Goal: Task Accomplishment & Management: Manage account settings

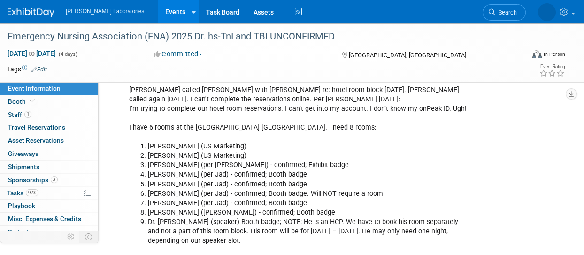
scroll to position [1352, 0]
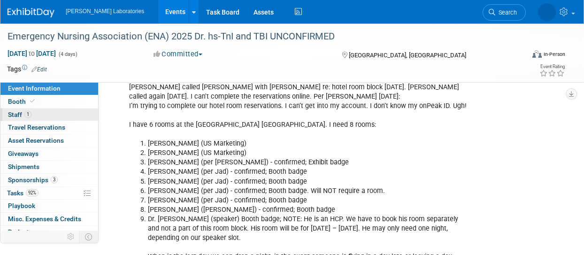
click at [57, 115] on link "1 Staff 1" at bounding box center [49, 114] width 98 height 13
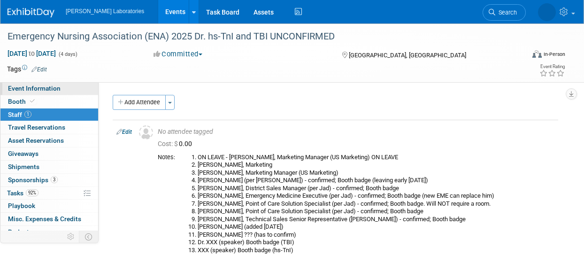
click at [72, 88] on link "Event Information" at bounding box center [49, 88] width 98 height 13
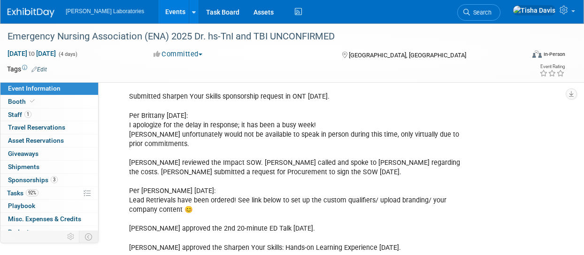
scroll to position [1890, 0]
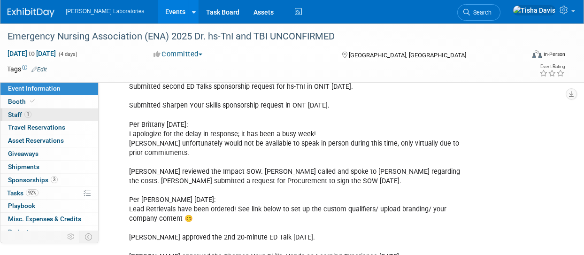
click at [53, 114] on link "1 Staff 1" at bounding box center [49, 114] width 98 height 13
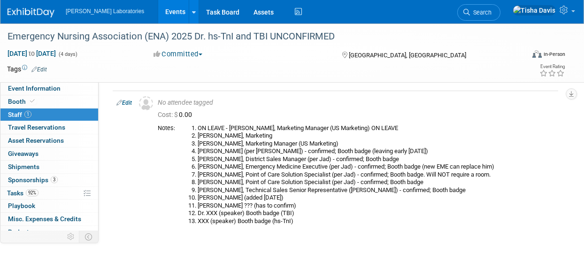
scroll to position [29, 0]
click at [127, 102] on link "Edit" at bounding box center [123, 103] width 15 height 7
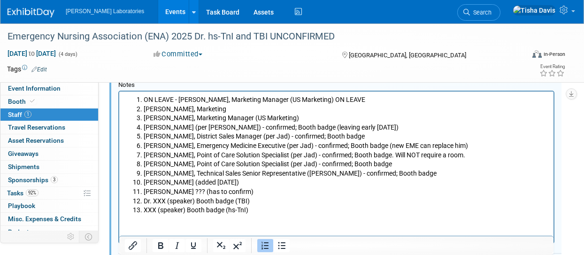
scroll to position [291, 0]
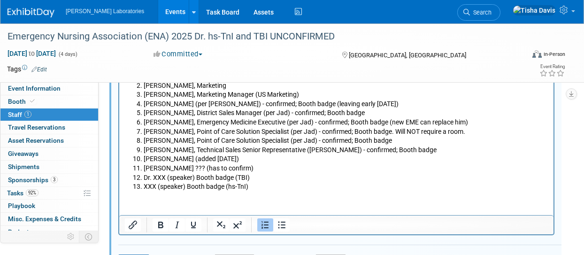
click at [252, 169] on li "[PERSON_NAME] ??? (has to confirm)" at bounding box center [346, 168] width 405 height 9
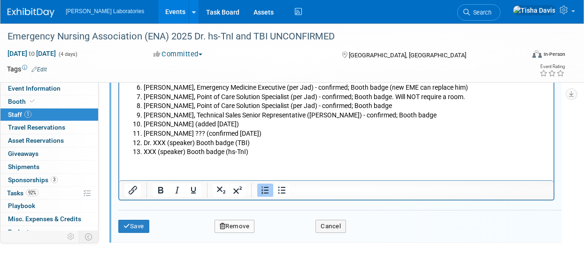
scroll to position [329, 0]
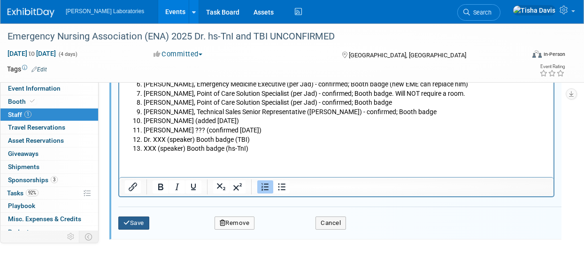
click at [134, 222] on button "Save" at bounding box center [133, 223] width 31 height 13
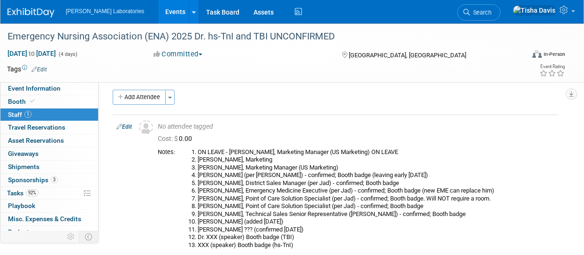
scroll to position [2, 0]
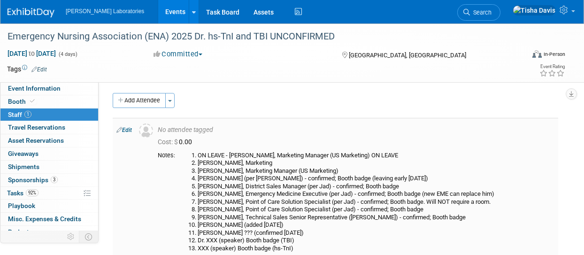
click at [127, 132] on link "Edit" at bounding box center [123, 130] width 15 height 7
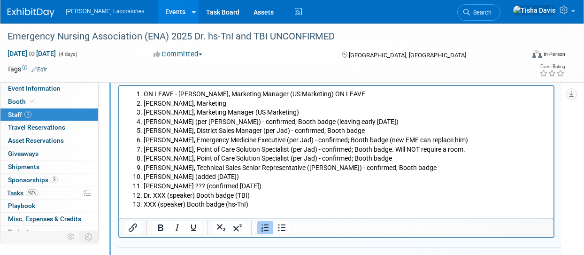
scroll to position [287, 0]
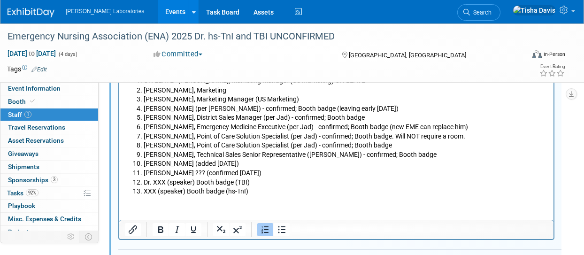
click at [189, 174] on li "[PERSON_NAME] ??? (confirmed [DATE])" at bounding box center [346, 173] width 405 height 9
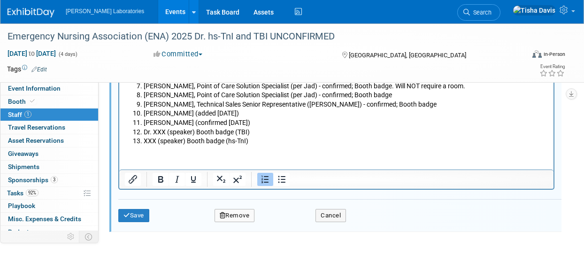
scroll to position [351, 0]
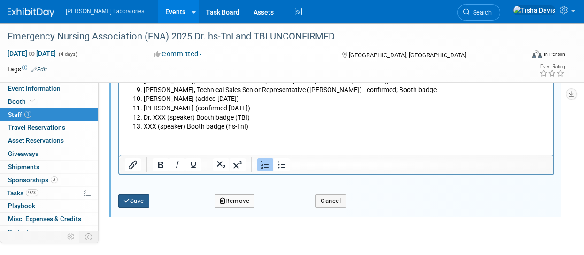
click at [142, 197] on button "Save" at bounding box center [133, 200] width 31 height 13
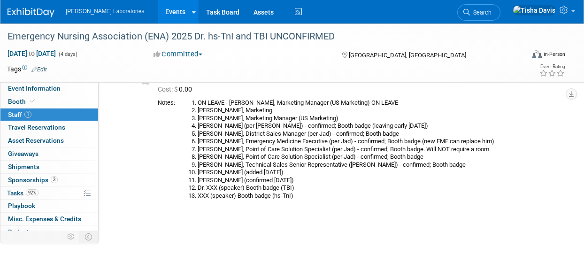
scroll to position [47, 0]
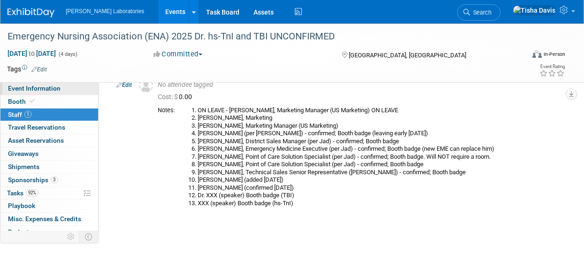
click at [53, 88] on span "Event Information" at bounding box center [34, 89] width 53 height 8
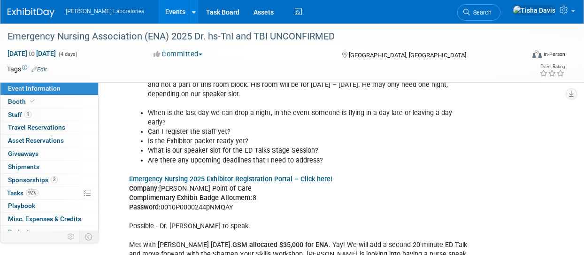
scroll to position [1490, 0]
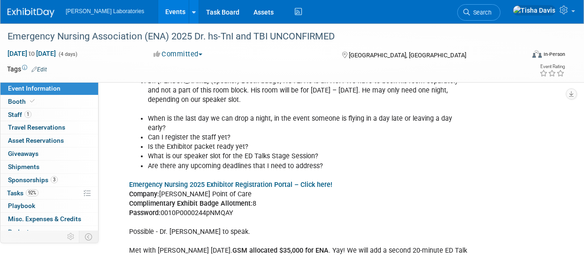
drag, startPoint x: 128, startPoint y: 161, endPoint x: 257, endPoint y: 187, distance: 132.4
copy div "Emergency Nursing 2025 Exhibitor Registration Portal – Click here! Company: [PE…"
click at [47, 115] on link "1 Staff 1" at bounding box center [49, 114] width 98 height 13
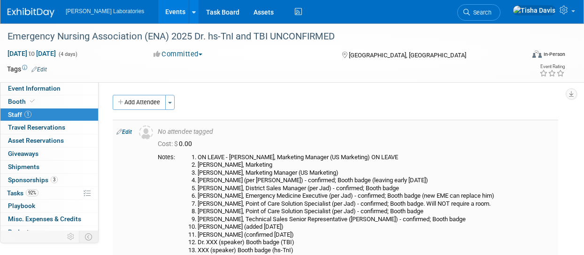
click at [132, 130] on link "Edit" at bounding box center [123, 132] width 15 height 7
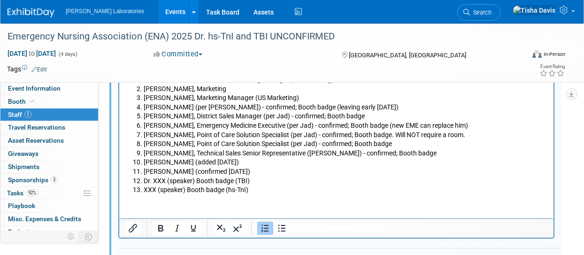
scroll to position [294, 0]
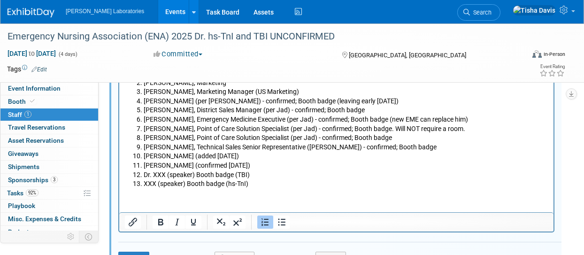
click at [384, 189] on html "ON LEAVE - [PERSON_NAME], Marketing Manager (US Marketing) ON LEAVE [PERSON_NAM…" at bounding box center [336, 127] width 434 height 124
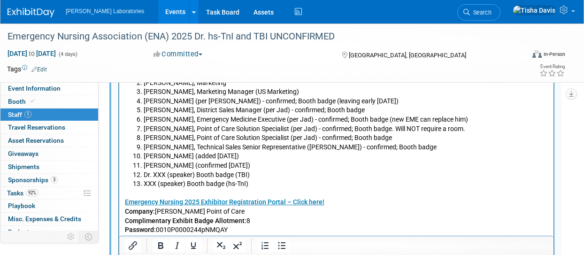
click at [384, 195] on p "Rich Text Area. Press ALT-0 for help." at bounding box center [337, 193] width 424 height 9
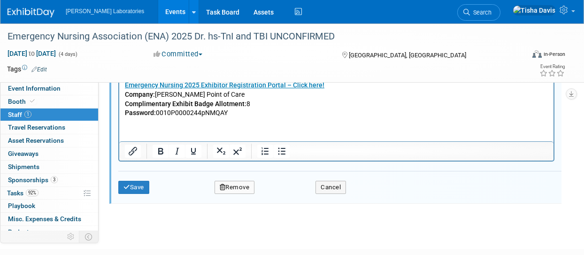
scroll to position [412, 0]
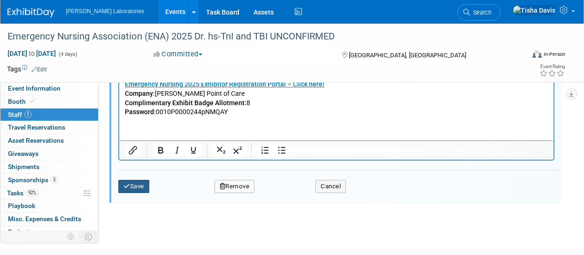
click at [143, 183] on button "Save" at bounding box center [133, 186] width 31 height 13
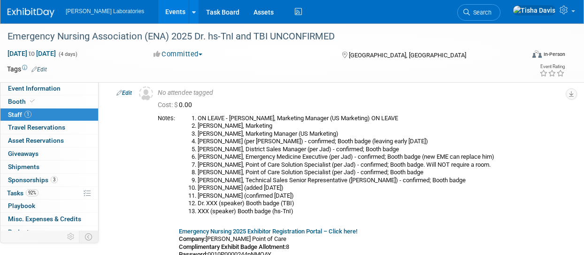
scroll to position [35, 0]
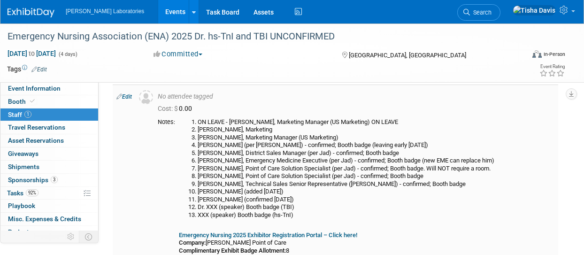
click at [241, 192] on li "[PERSON_NAME] (added [DATE])" at bounding box center [376, 192] width 357 height 8
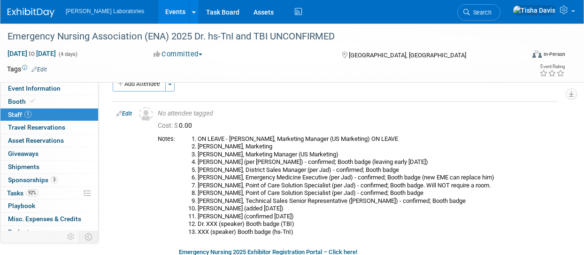
scroll to position [0, 0]
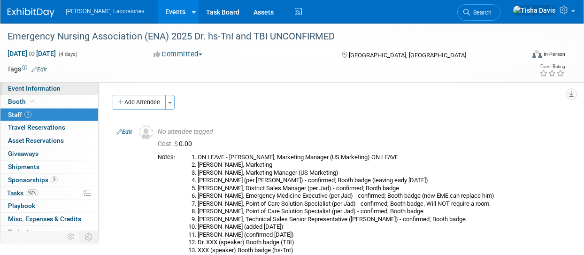
click at [59, 87] on link "Event Information" at bounding box center [49, 88] width 98 height 13
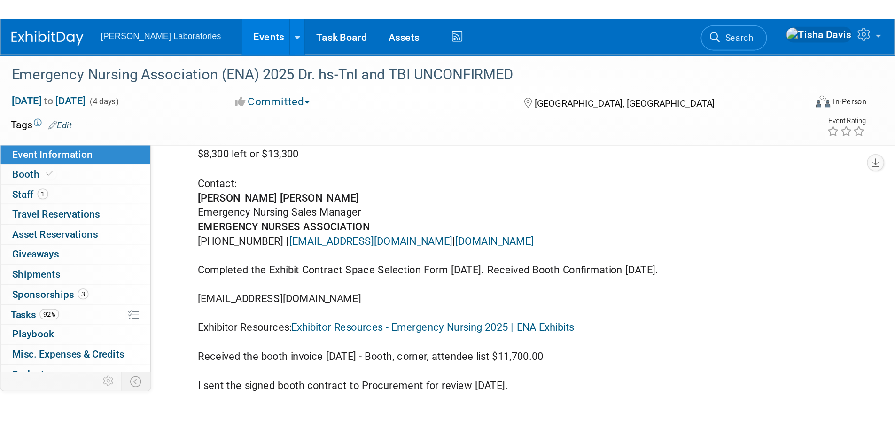
scroll to position [341, 0]
